Goal: Check status: Check status

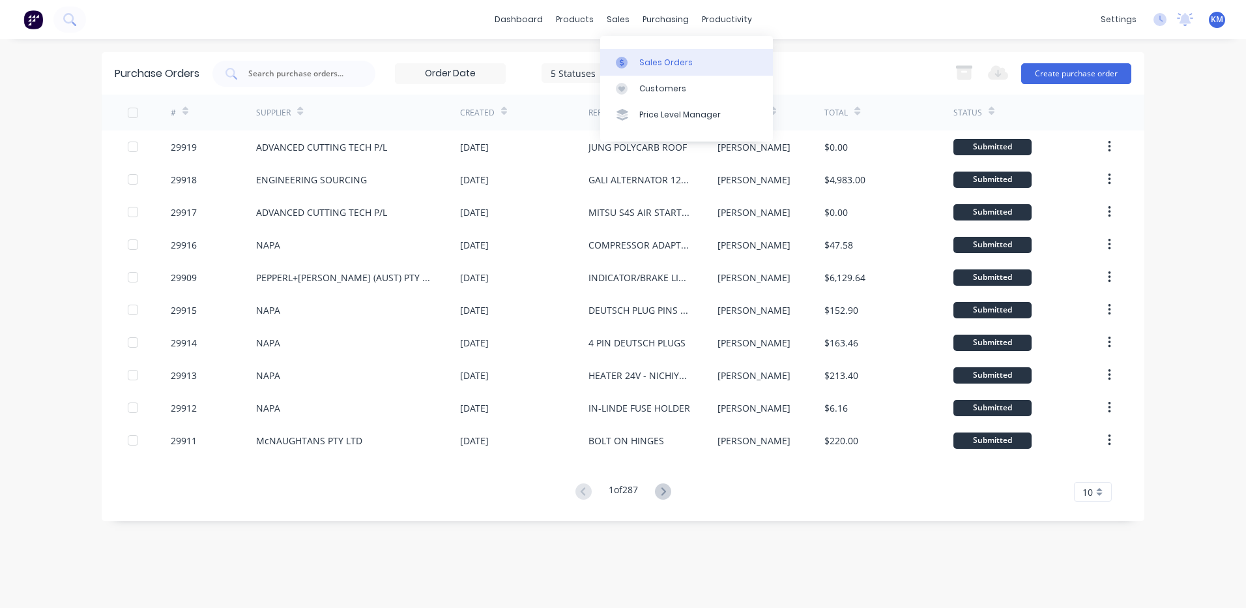
click at [641, 64] on div "Sales Orders" at bounding box center [665, 63] width 53 height 12
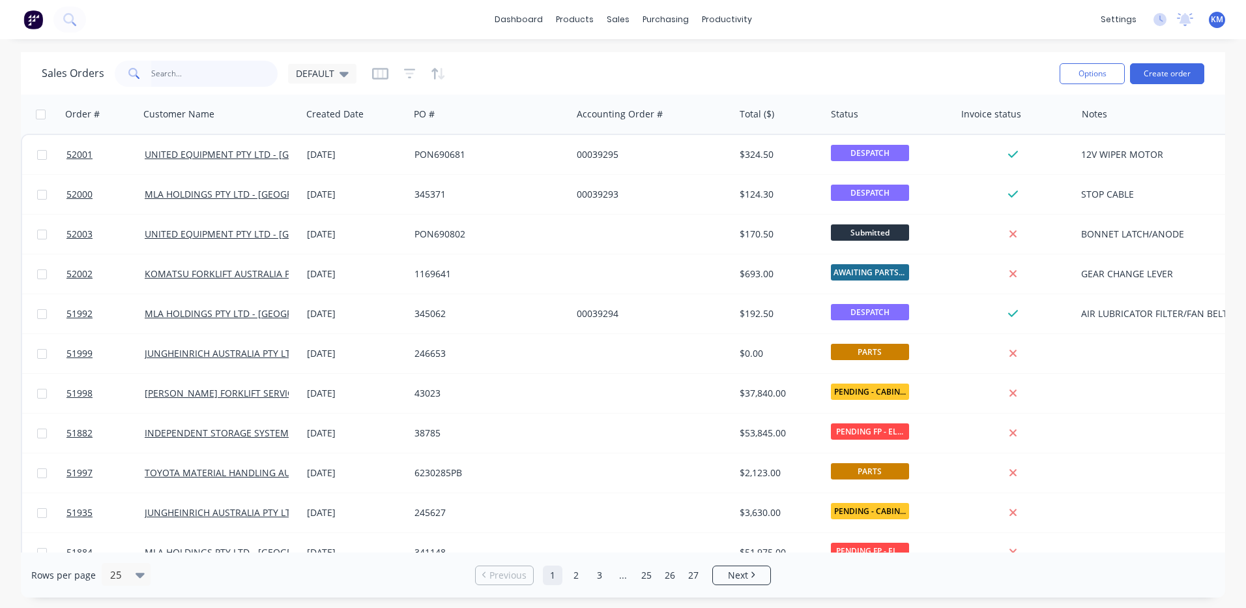
click at [237, 75] on input "text" at bounding box center [214, 74] width 127 height 26
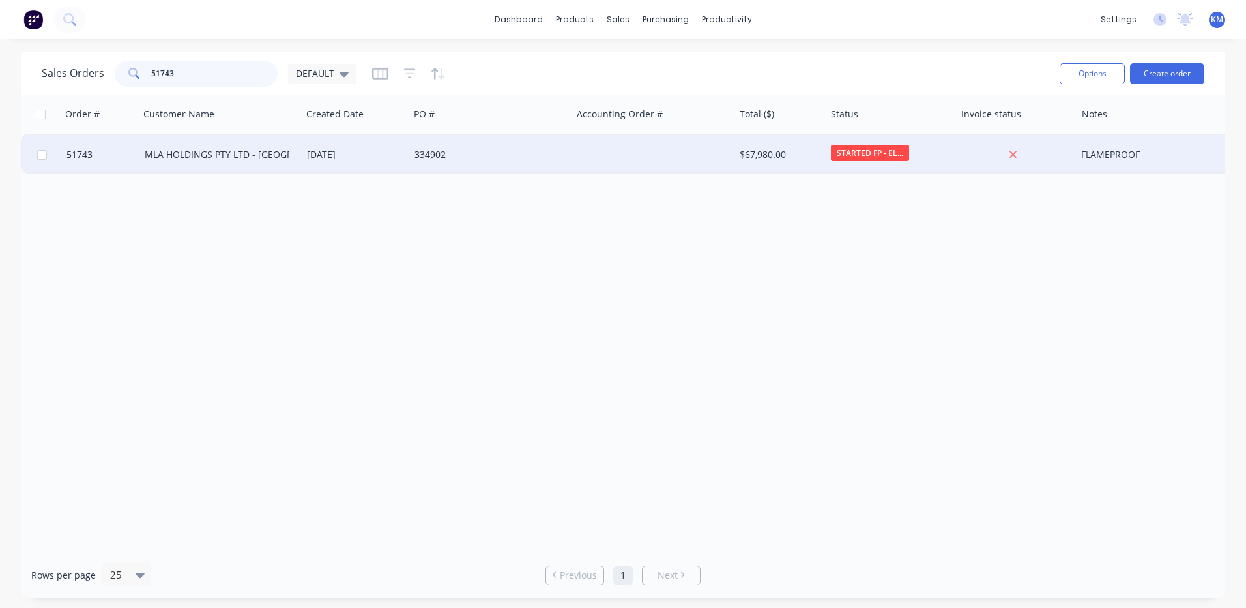
type input "51743"
click at [460, 162] on div "334902" at bounding box center [490, 154] width 162 height 39
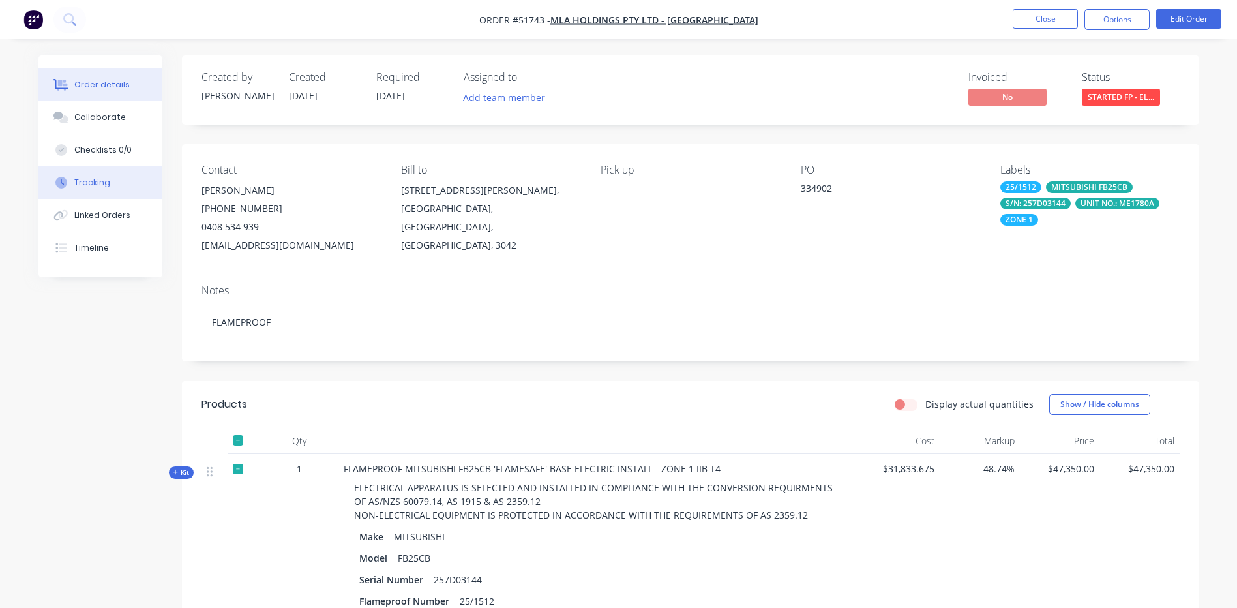
click at [76, 184] on div "Tracking" at bounding box center [92, 183] width 36 height 12
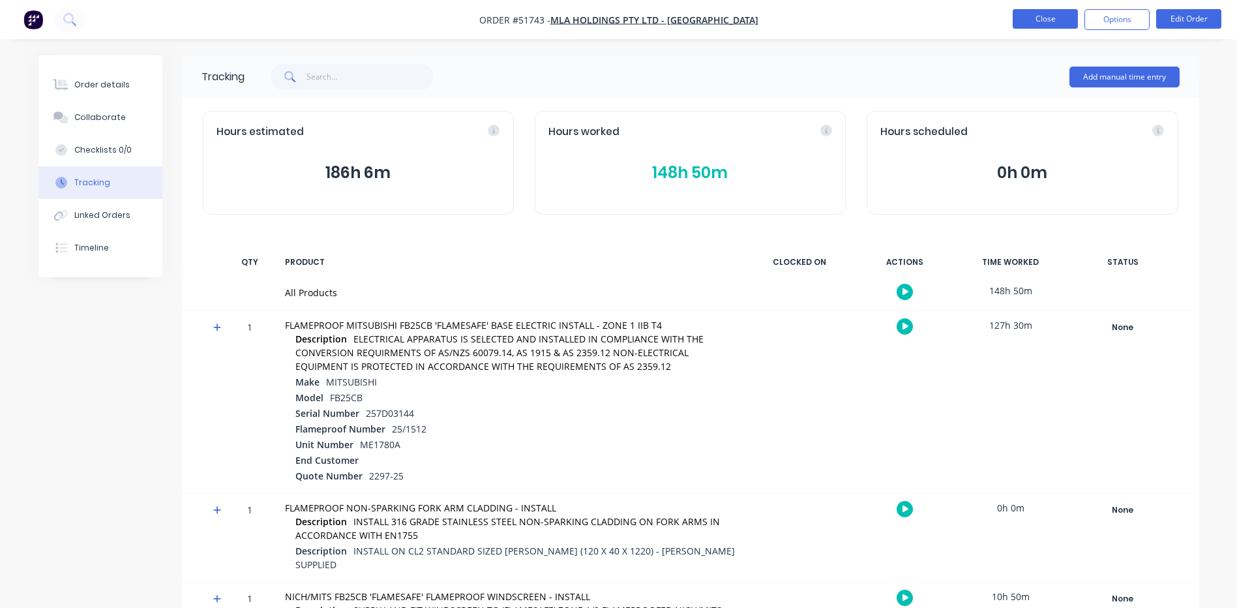
click at [1062, 18] on button "Close" at bounding box center [1044, 19] width 65 height 20
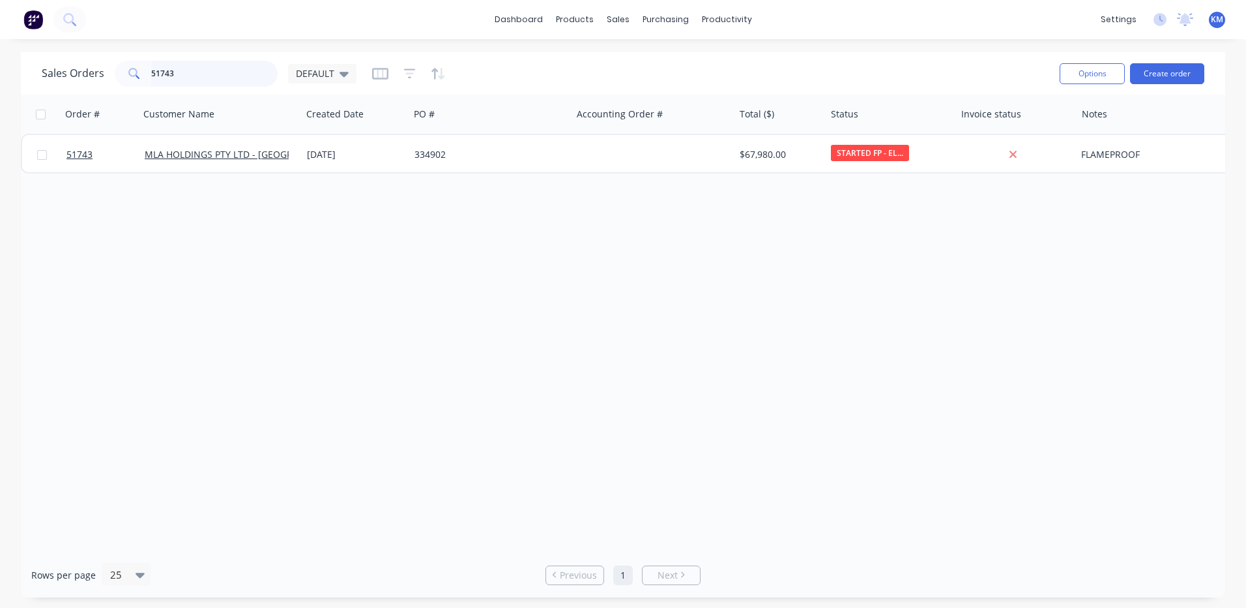
click at [175, 80] on input "51743" at bounding box center [214, 74] width 127 height 26
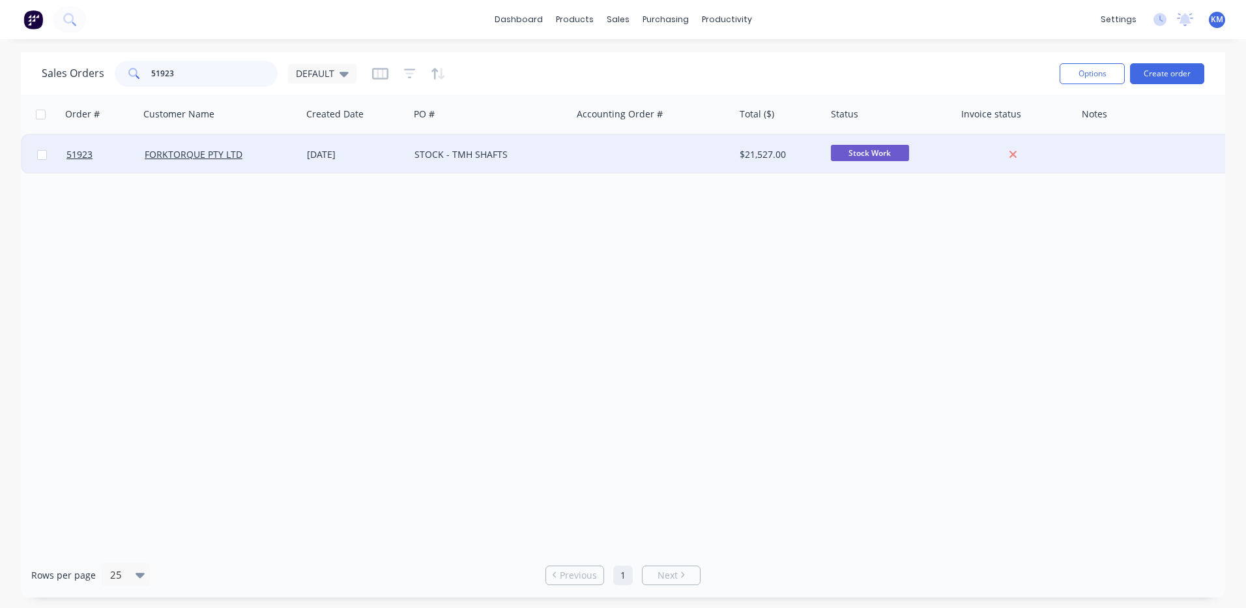
type input "51923"
click at [336, 153] on div "[DATE]" at bounding box center [355, 154] width 97 height 13
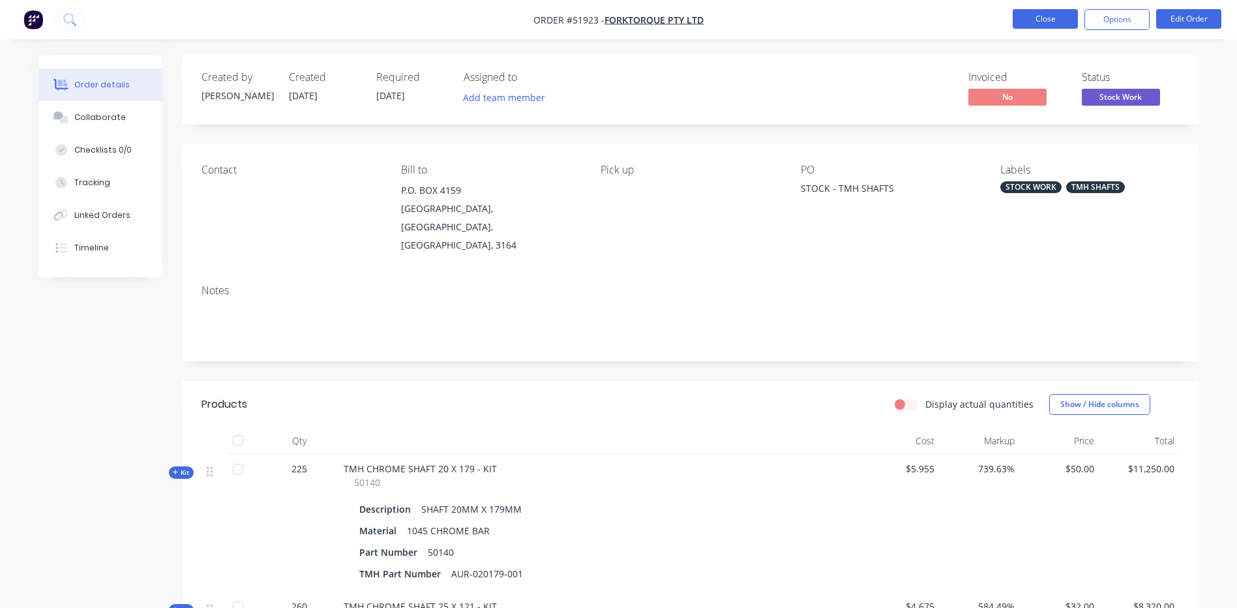
click at [1063, 19] on button "Close" at bounding box center [1044, 19] width 65 height 20
